Goal: Register for event/course

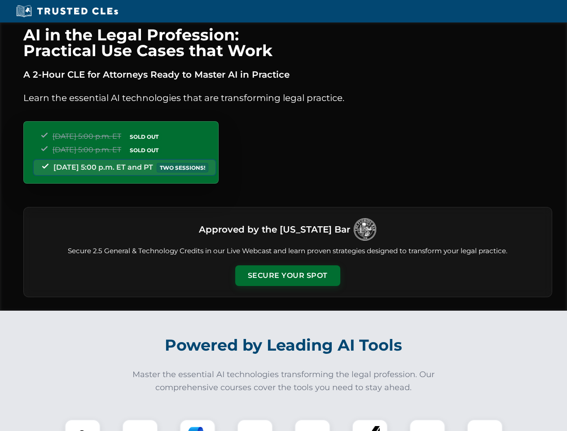
click at [287, 276] on button "Secure Your Spot" at bounding box center [287, 275] width 105 height 21
click at [83, 425] on img at bounding box center [83, 437] width 26 height 26
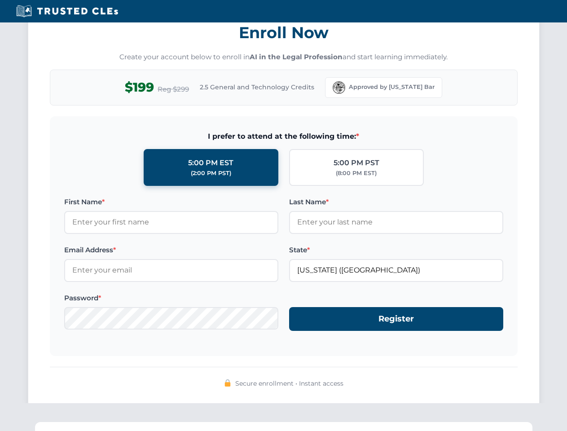
scroll to position [882, 0]
